Goal: Task Accomplishment & Management: Use online tool/utility

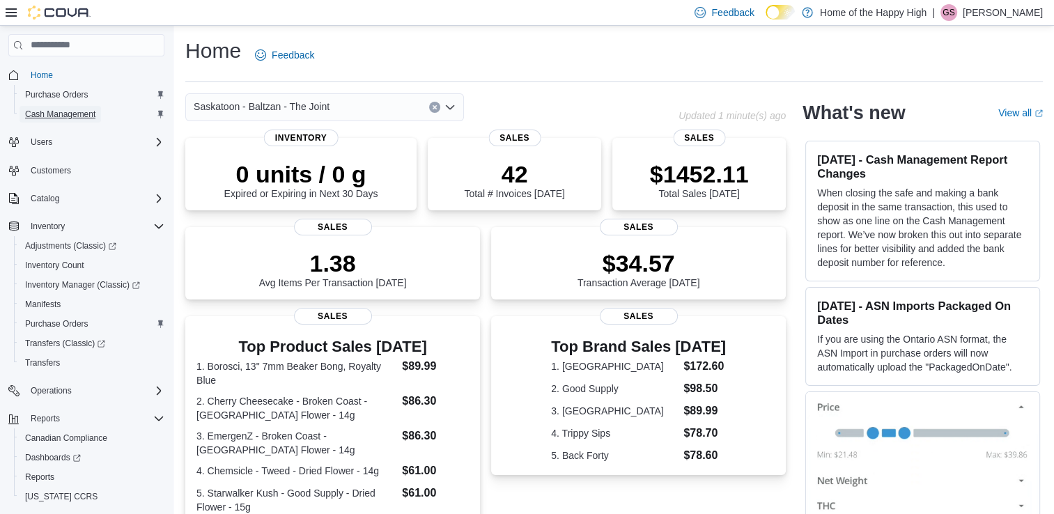
click at [81, 114] on span "Cash Management" at bounding box center [60, 114] width 70 height 11
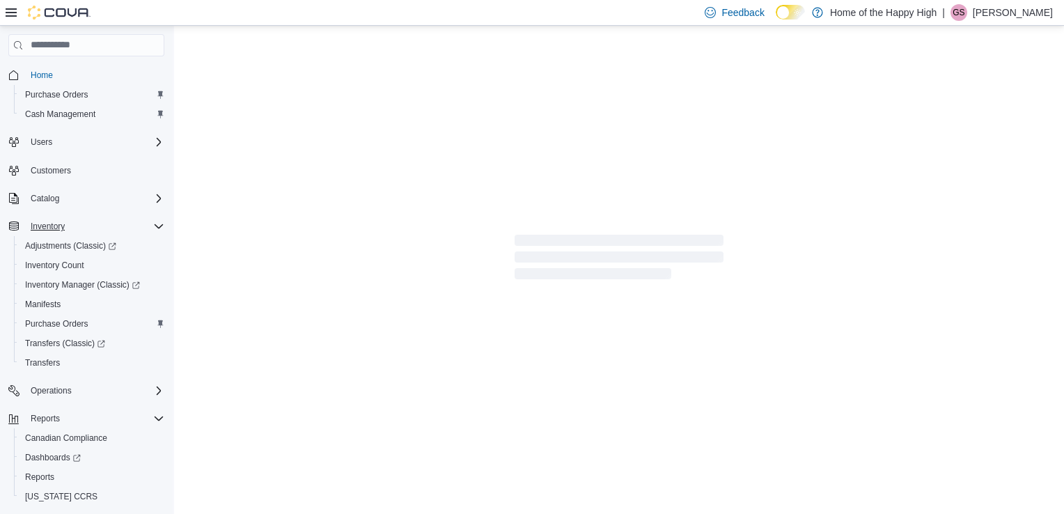
click at [159, 224] on icon "Complex example" at bounding box center [158, 226] width 11 height 11
click at [159, 423] on nav "Home Purchase Orders Cash Management Users Customers Catalog Inventory Adjustme…" at bounding box center [86, 288] width 156 height 458
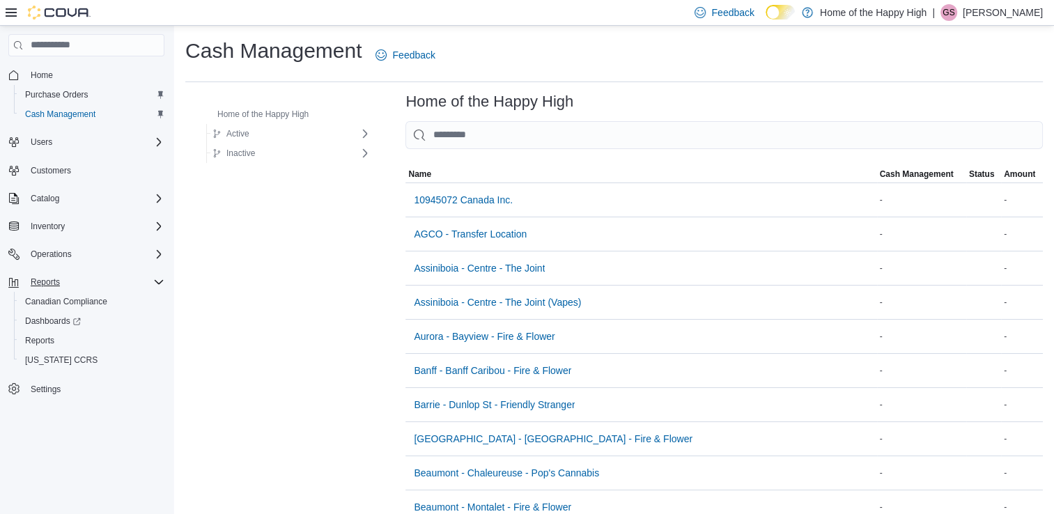
click at [156, 280] on icon "Complex example" at bounding box center [158, 281] width 11 height 11
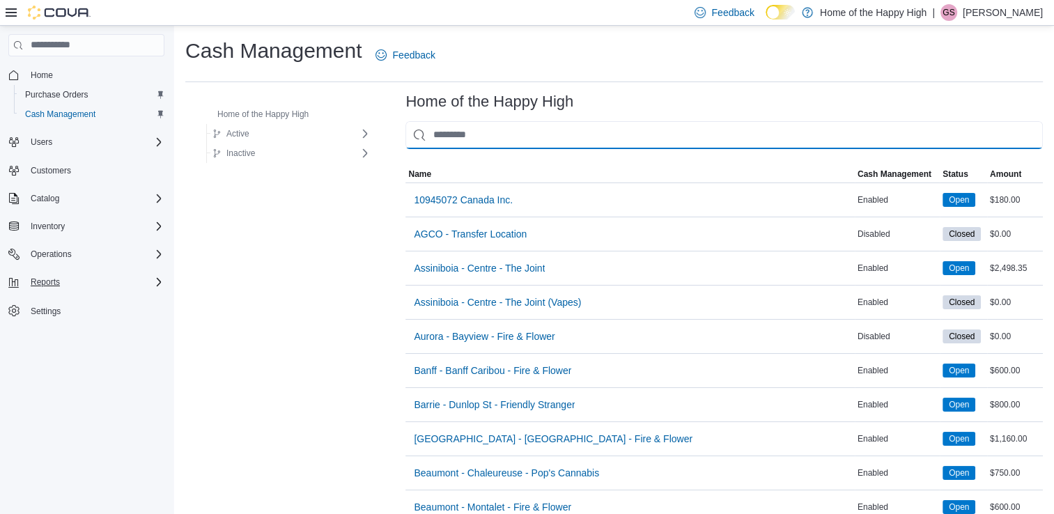
click at [438, 142] on input "This is a search bar. As you type, the results lower in the page will automatic…" at bounding box center [723, 135] width 637 height 28
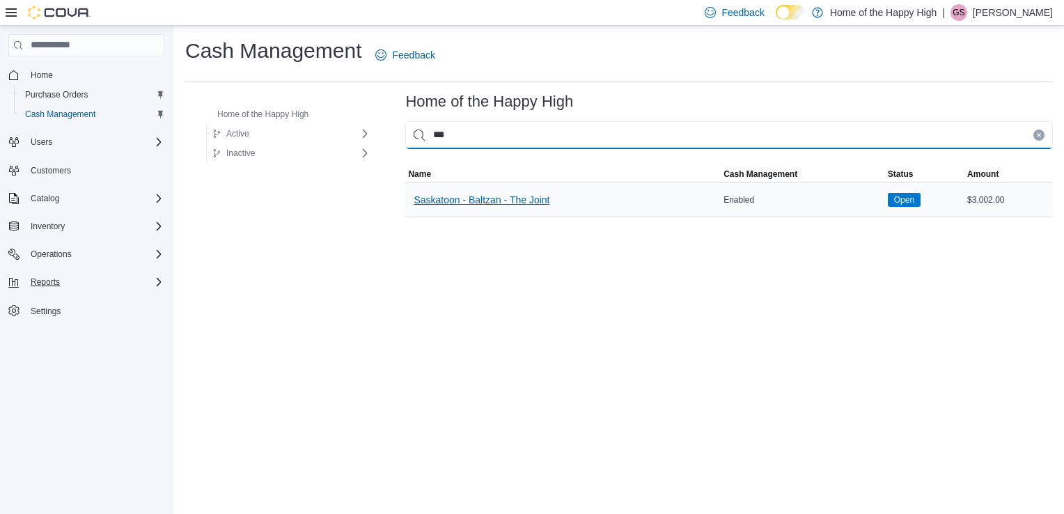
type input "***"
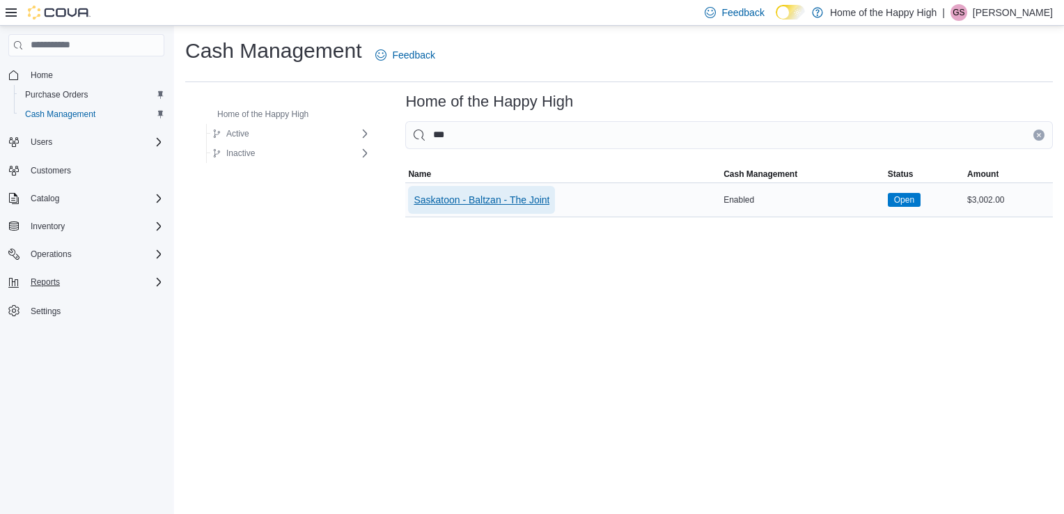
click at [451, 199] on span "Saskatoon - Baltzan - The Joint" at bounding box center [482, 200] width 136 height 14
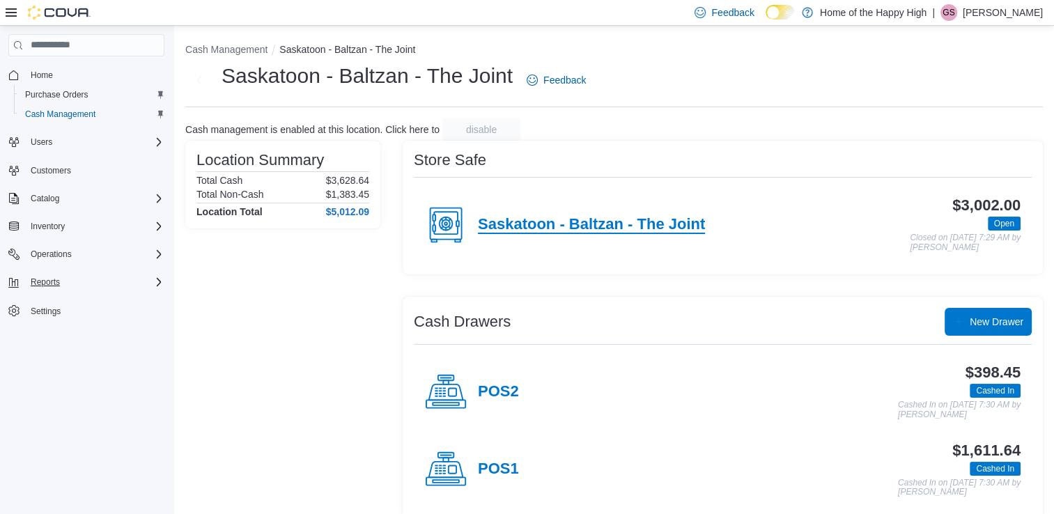
click at [628, 221] on h4 "Saskatoon - Baltzan - The Joint" at bounding box center [591, 225] width 227 height 18
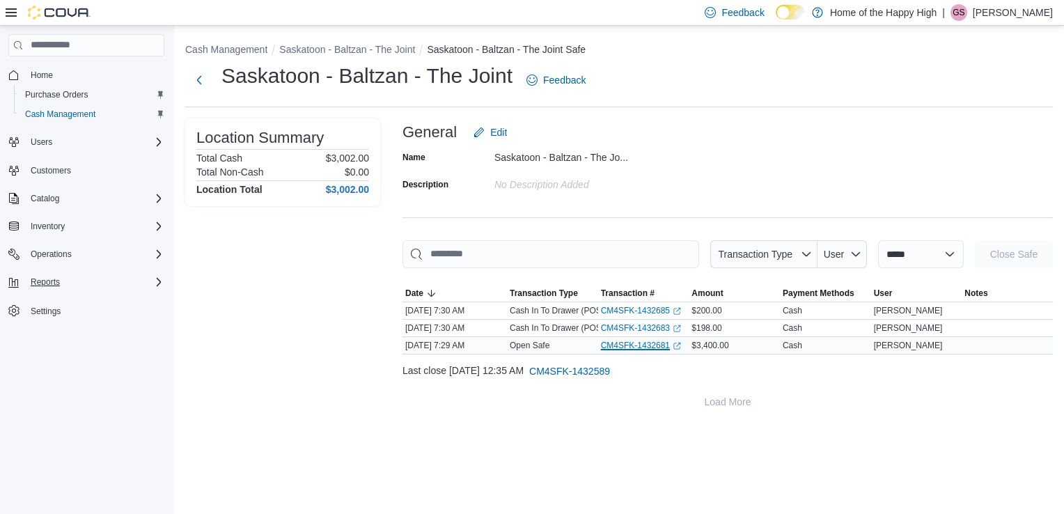
click at [655, 347] on link "CM4SFK-1432681 (opens in a new tab or window)" at bounding box center [641, 345] width 80 height 11
click at [38, 68] on span "Home" at bounding box center [42, 75] width 22 height 17
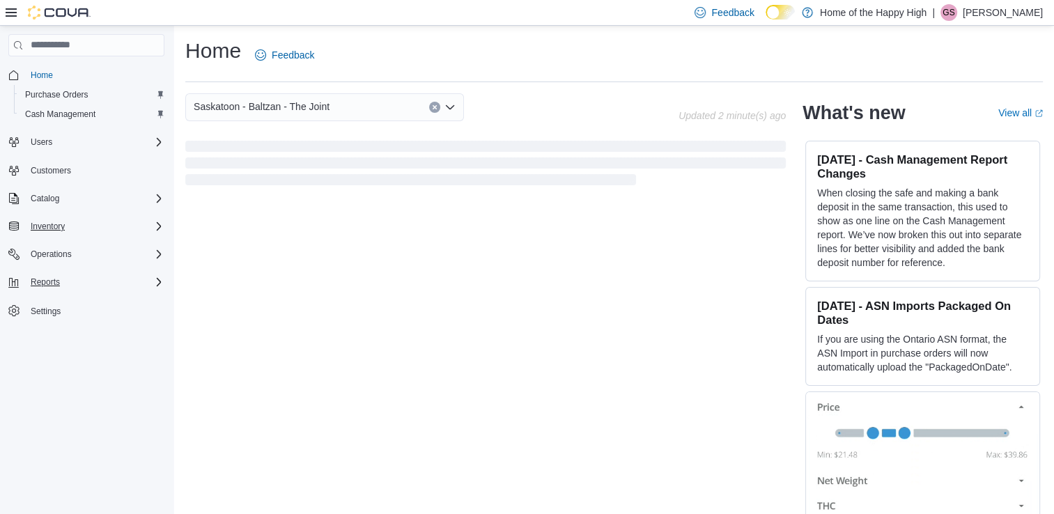
click at [156, 221] on icon "Complex example" at bounding box center [158, 226] width 11 height 11
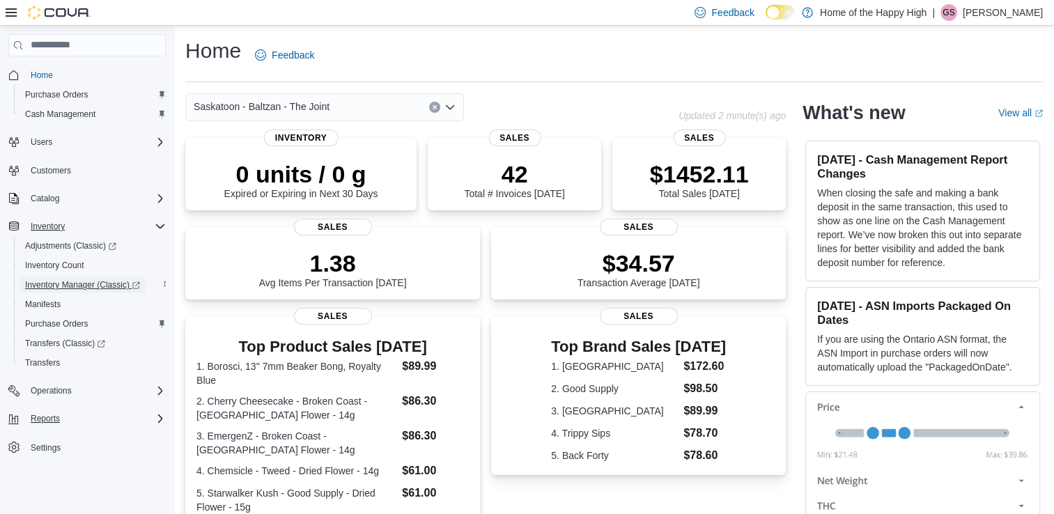
click at [113, 286] on span "Inventory Manager (Classic)" at bounding box center [82, 284] width 115 height 11
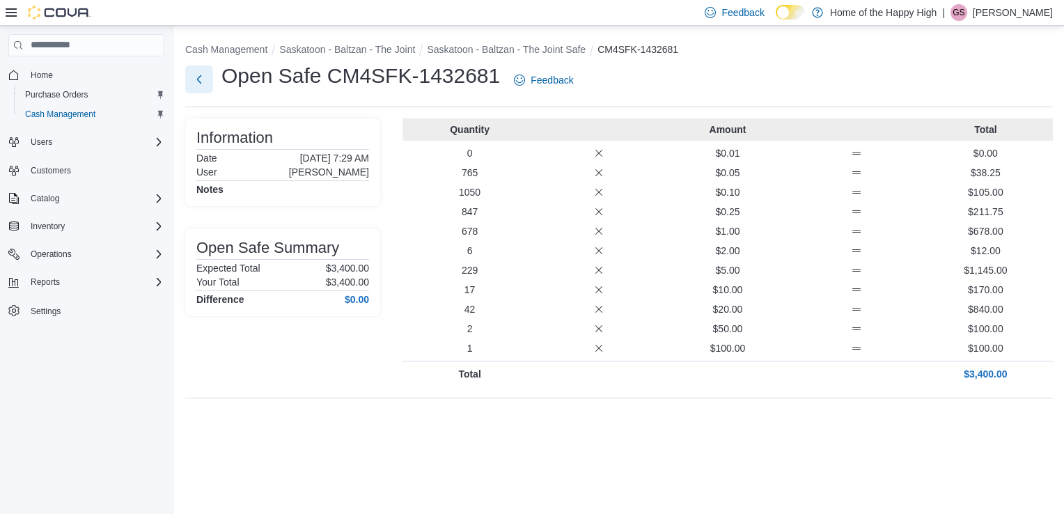
click at [201, 77] on button "Next" at bounding box center [199, 79] width 28 height 28
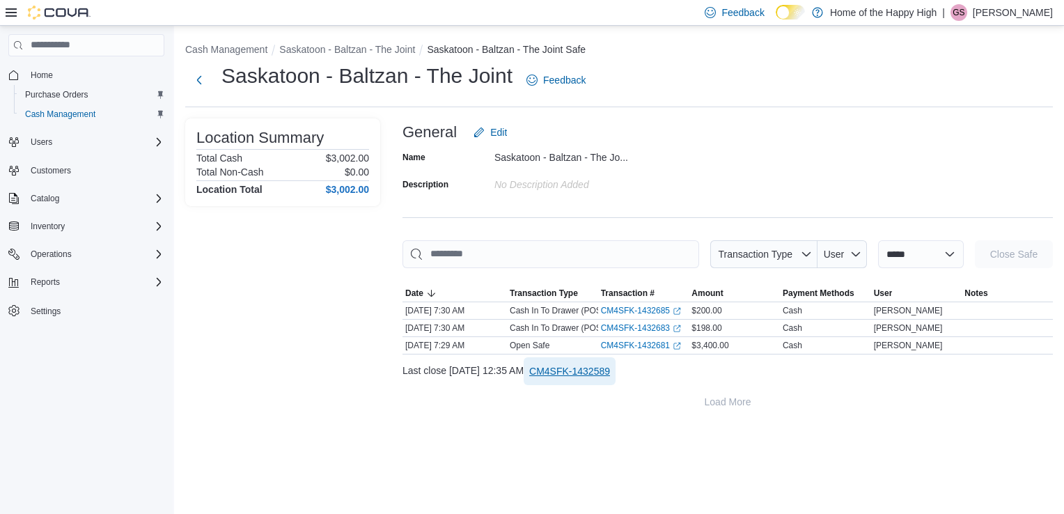
click at [576, 370] on span "CM4SFK-1432589" at bounding box center [569, 371] width 81 height 14
